Goal: Information Seeking & Learning: Learn about a topic

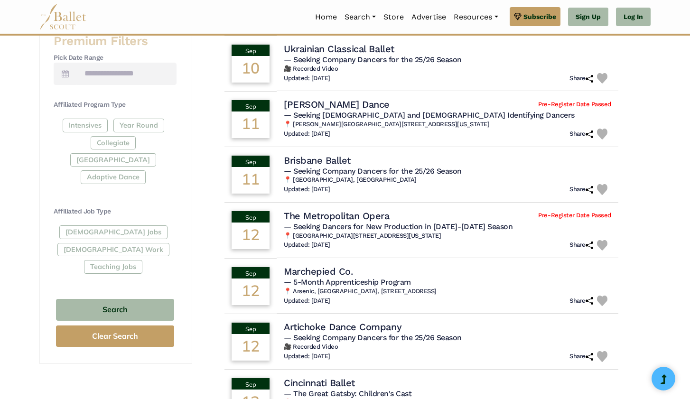
scroll to position [397, 0]
click at [91, 225] on div "[DEMOGRAPHIC_DATA] Jobs [DEMOGRAPHIC_DATA] Work Teaching Jobs" at bounding box center [115, 251] width 123 height 52
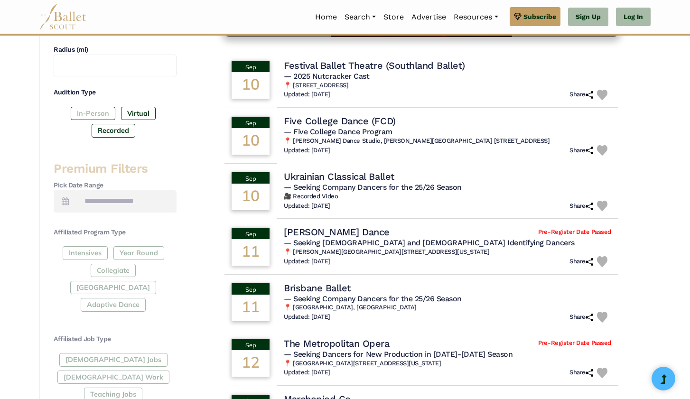
click at [98, 109] on label "In-Person" at bounding box center [93, 113] width 45 height 13
click at [140, 110] on label "Virtual" at bounding box center [138, 113] width 35 height 13
click at [126, 129] on label "Recorded" at bounding box center [114, 130] width 44 height 13
click at [146, 108] on label "Virtual" at bounding box center [138, 113] width 35 height 13
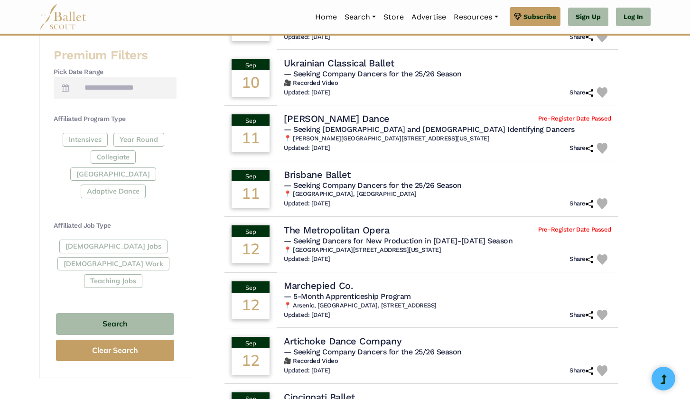
scroll to position [383, 0]
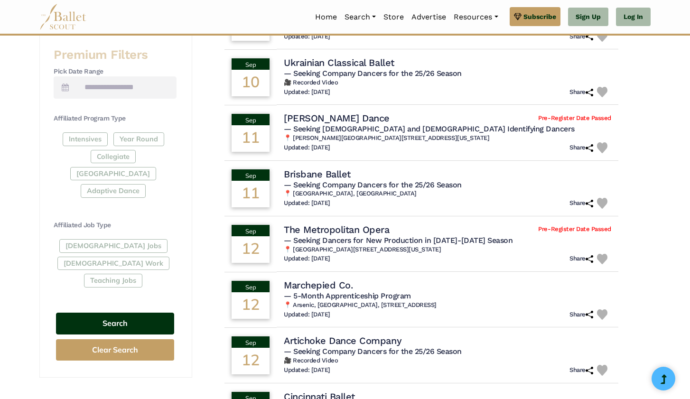
click at [119, 313] on button "Search" at bounding box center [115, 324] width 118 height 22
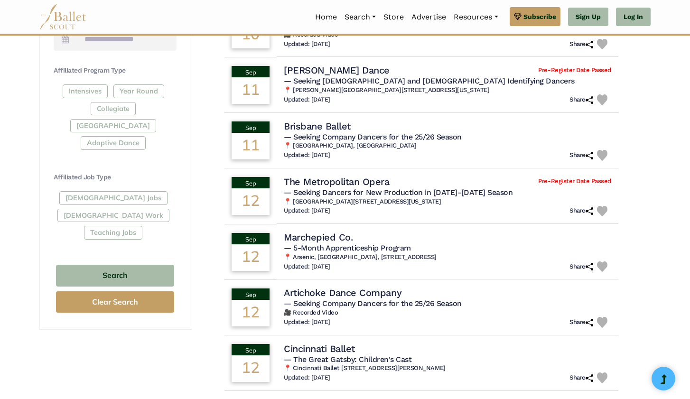
scroll to position [432, 0]
click at [92, 346] on div "Filter Search Clear Search Basic Filters Search by Name Enter Location Radius (…" at bounding box center [115, 56] width 153 height 799
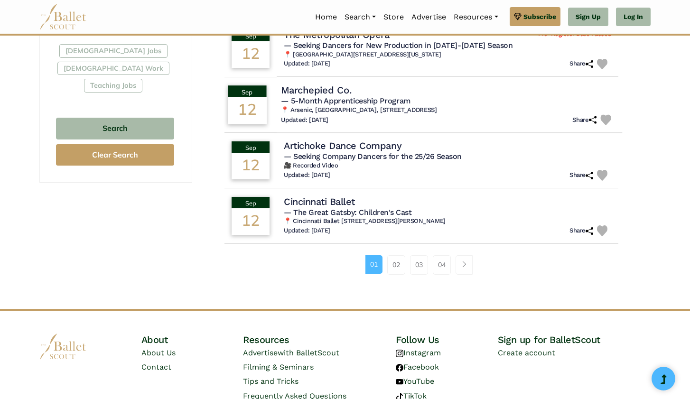
scroll to position [590, 0]
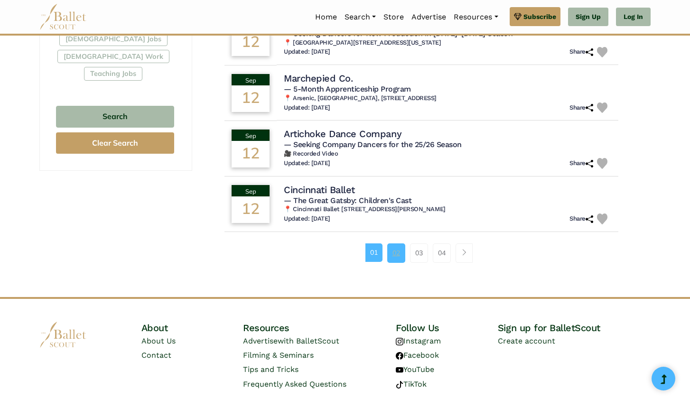
click at [398, 250] on link "02" at bounding box center [396, 253] width 18 height 19
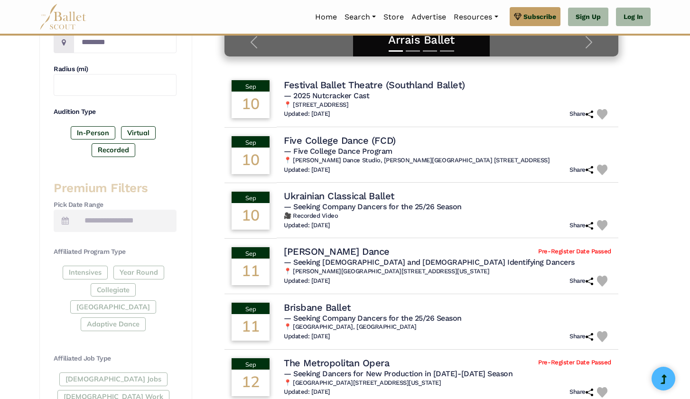
scroll to position [249, 0]
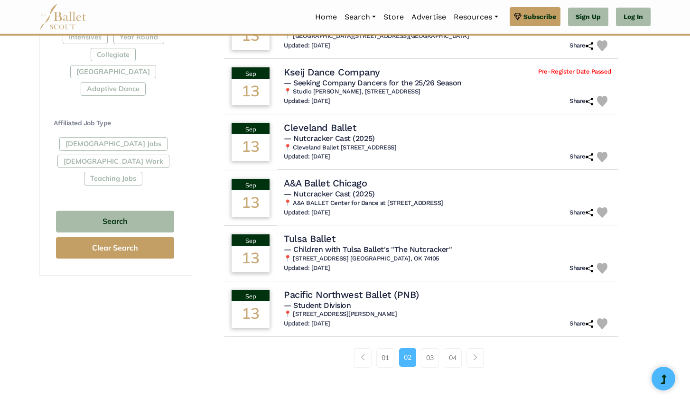
scroll to position [491, 0]
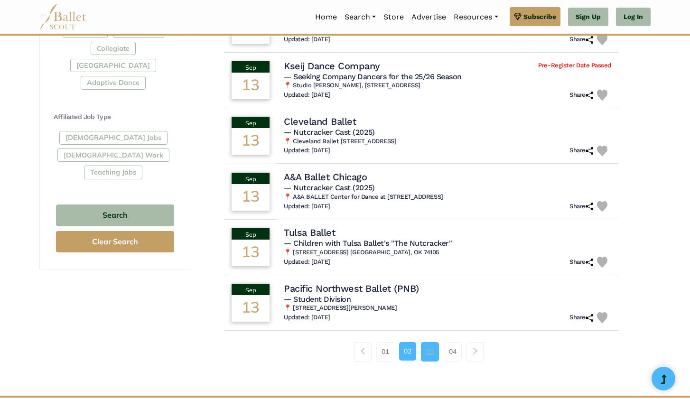
click at [428, 357] on link "03" at bounding box center [430, 351] width 18 height 19
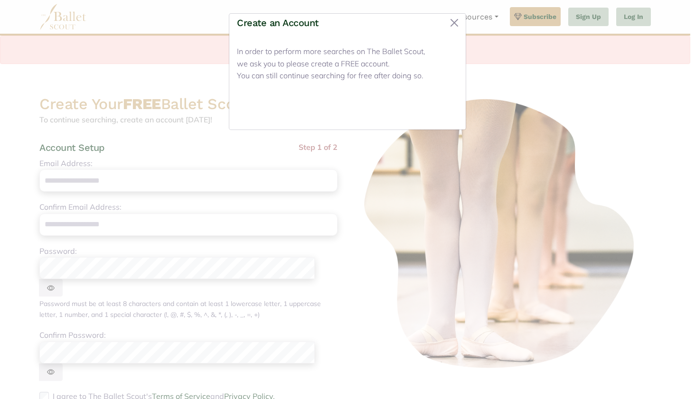
click at [440, 111] on button "Close" at bounding box center [441, 111] width 36 height 22
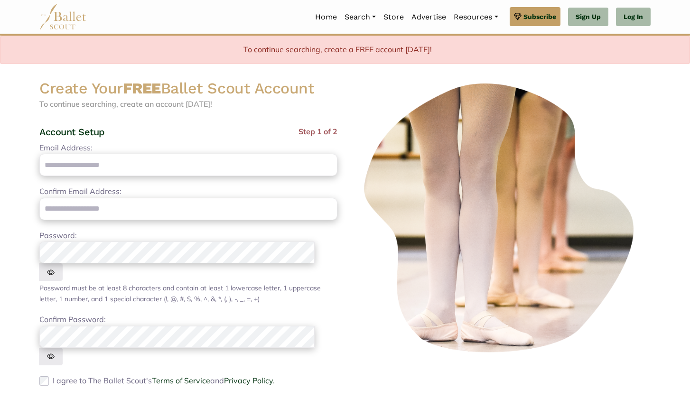
scroll to position [15, 0]
